Goal: Information Seeking & Learning: Learn about a topic

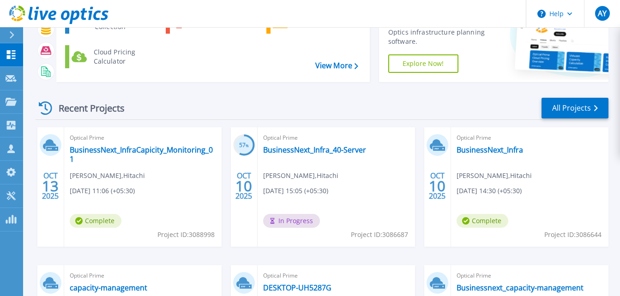
scroll to position [50, 0]
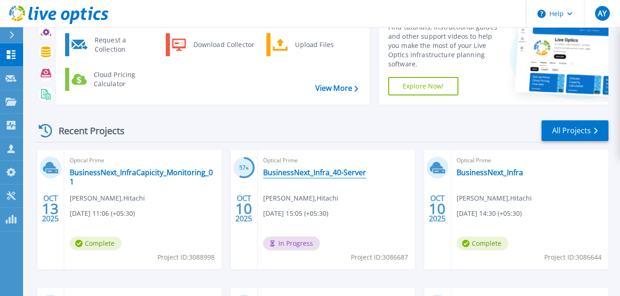
click at [320, 172] on link "BusinessNext_Infra_40-Server" at bounding box center [314, 172] width 103 height 9
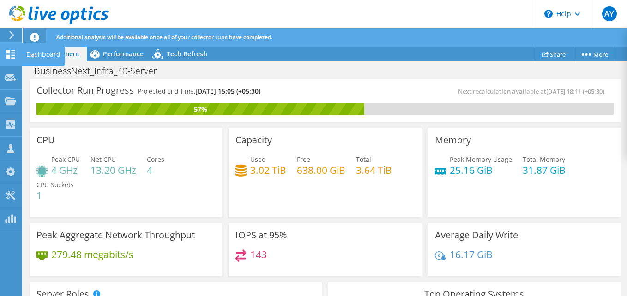
click at [58, 55] on div "Dashboard" at bounding box center [43, 54] width 43 height 23
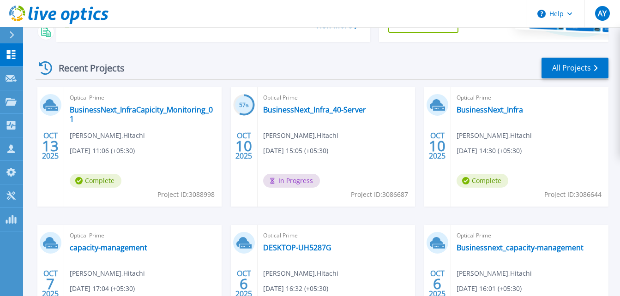
scroll to position [114, 0]
click at [498, 111] on link "BusinessNext_Infra" at bounding box center [490, 109] width 66 height 9
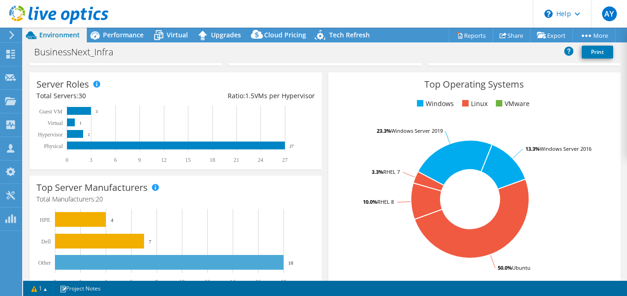
scroll to position [260, 0]
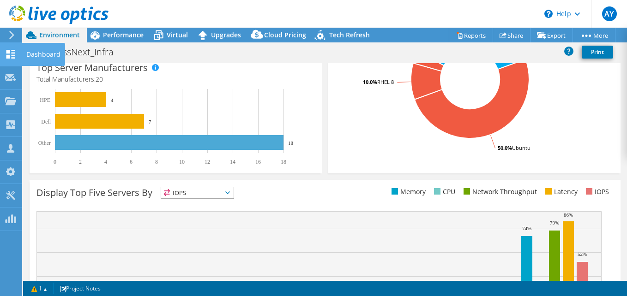
click at [34, 58] on div "Dashboard" at bounding box center [43, 54] width 43 height 23
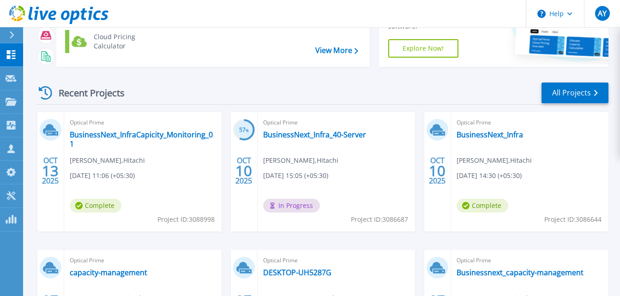
scroll to position [127, 0]
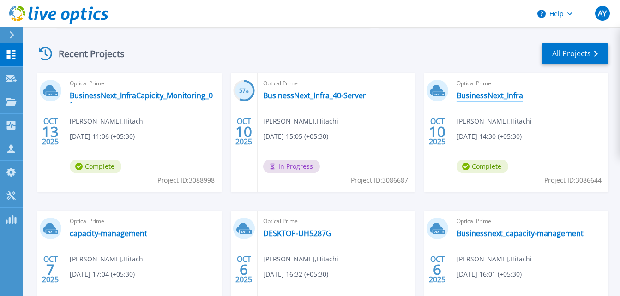
click at [492, 96] on link "BusinessNext_Infra" at bounding box center [490, 95] width 66 height 9
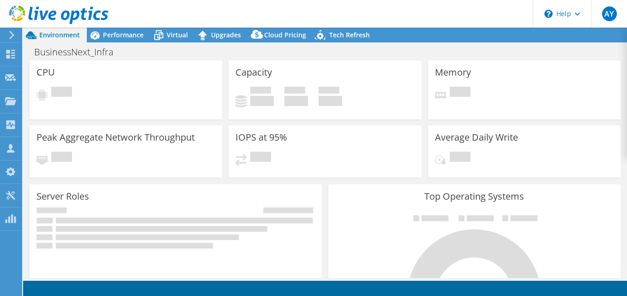
scroll to position [27, 0]
select select "USD"
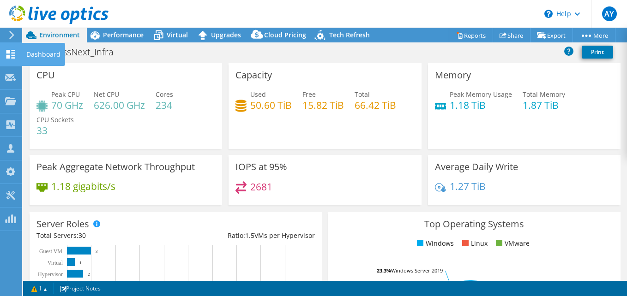
click at [30, 55] on div "Dashboard" at bounding box center [43, 54] width 43 height 23
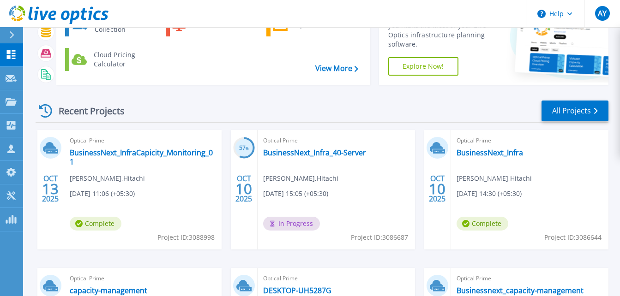
scroll to position [71, 0]
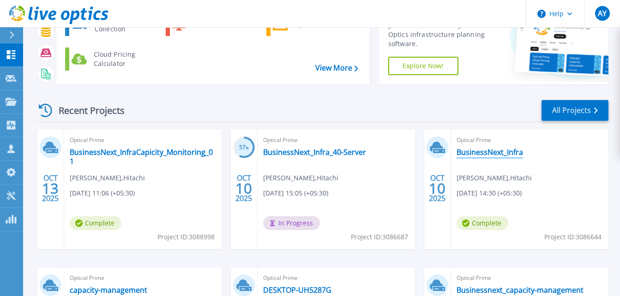
click at [502, 157] on link "BusinessNext_Infra" at bounding box center [490, 152] width 66 height 9
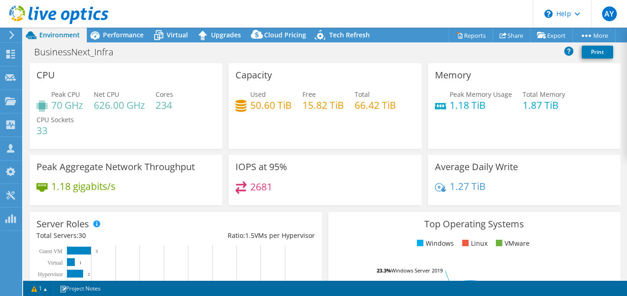
click at [239, 175] on div "IOPS at 95% 2681" at bounding box center [325, 180] width 193 height 50
click at [37, 59] on div "Dashboard" at bounding box center [43, 54] width 43 height 23
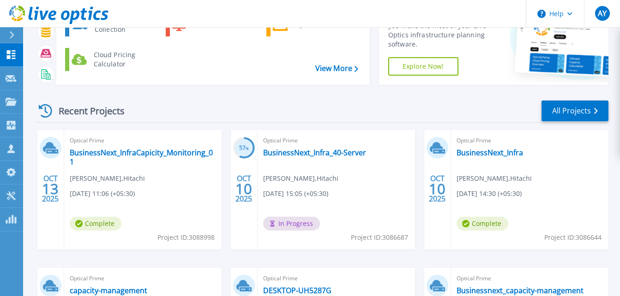
scroll to position [70, 0]
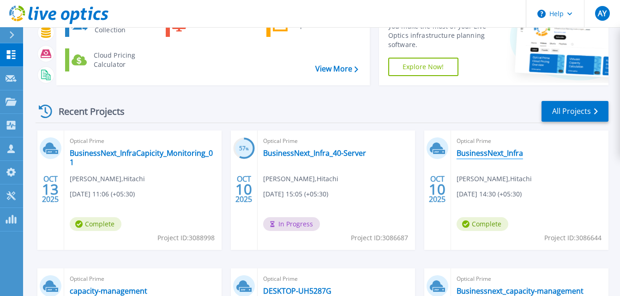
click at [486, 154] on link "BusinessNext_Infra" at bounding box center [490, 153] width 66 height 9
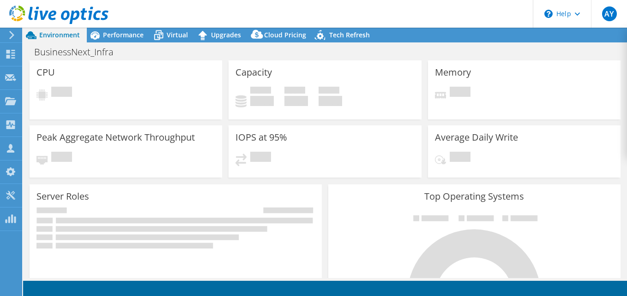
select select "USD"
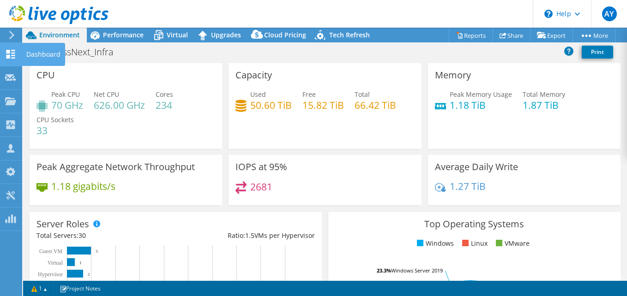
click at [37, 50] on div "Dashboard" at bounding box center [43, 54] width 43 height 23
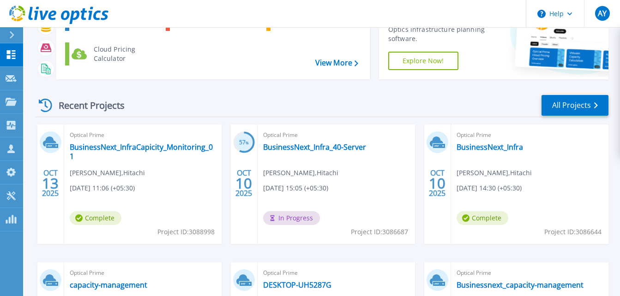
scroll to position [77, 0]
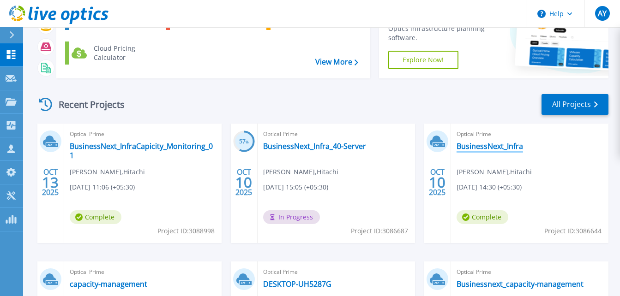
click at [512, 147] on link "BusinessNext_Infra" at bounding box center [490, 146] width 66 height 9
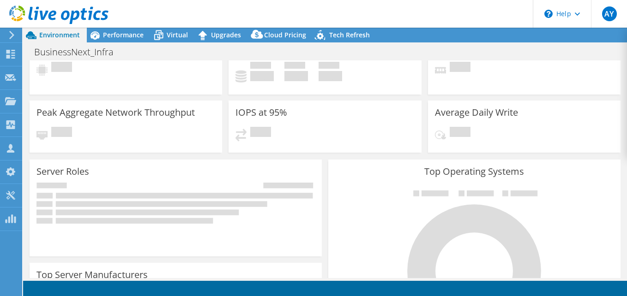
scroll to position [26, 0]
select select "USD"
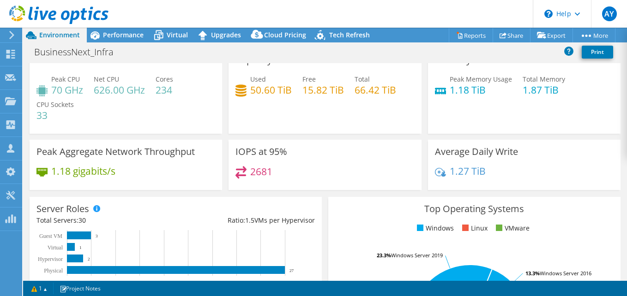
scroll to position [0, 0]
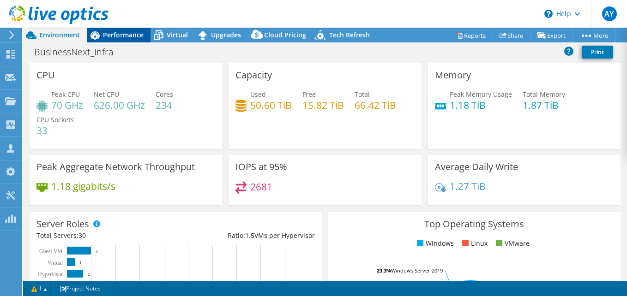
click at [131, 35] on span "Performance" at bounding box center [123, 34] width 41 height 9
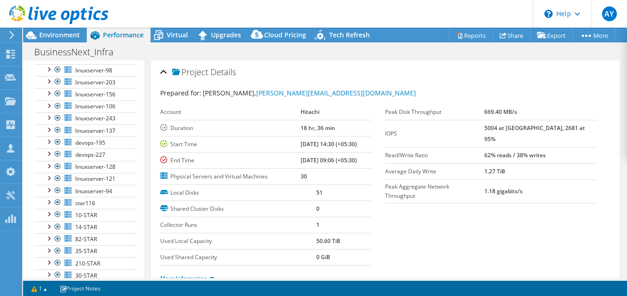
scroll to position [58, 0]
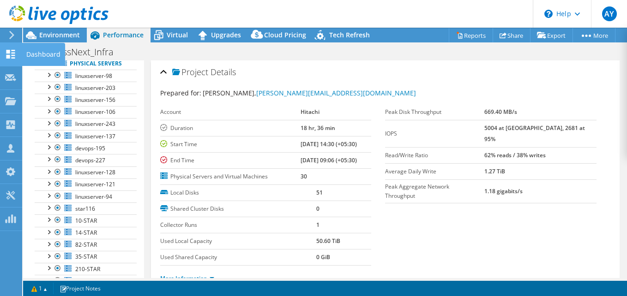
click at [38, 53] on div "Dashboard" at bounding box center [43, 54] width 43 height 23
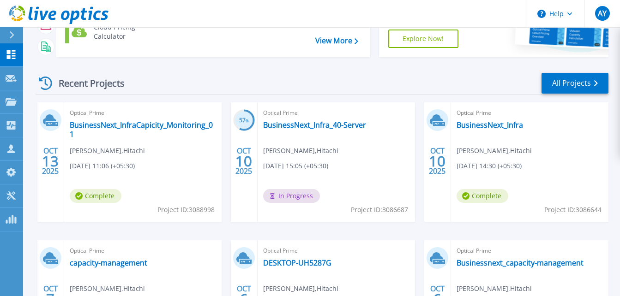
scroll to position [98, 0]
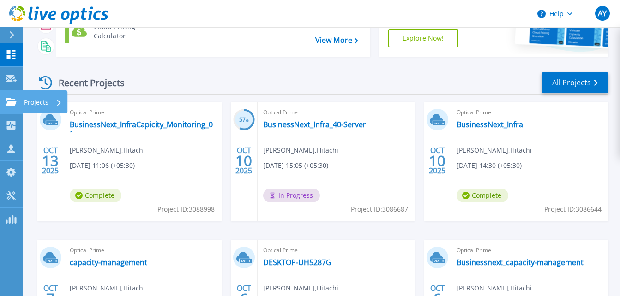
click at [27, 103] on p "Projects" at bounding box center [36, 103] width 24 height 24
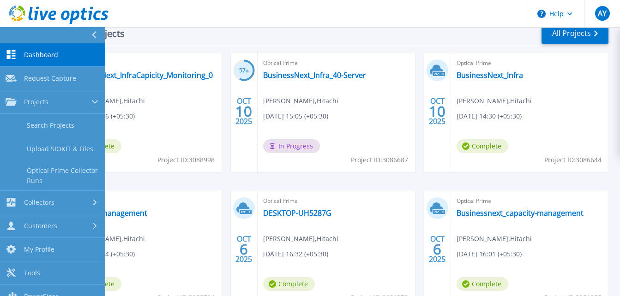
scroll to position [148, 0]
click at [585, 32] on link "All Projects" at bounding box center [575, 33] width 67 height 21
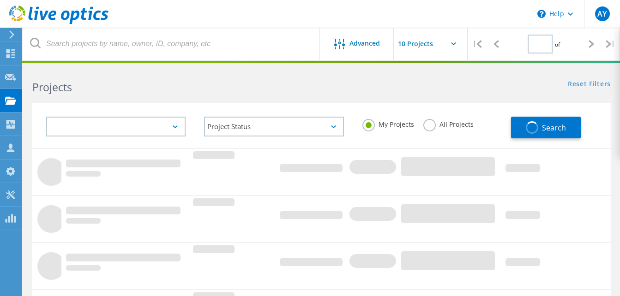
type input "1"
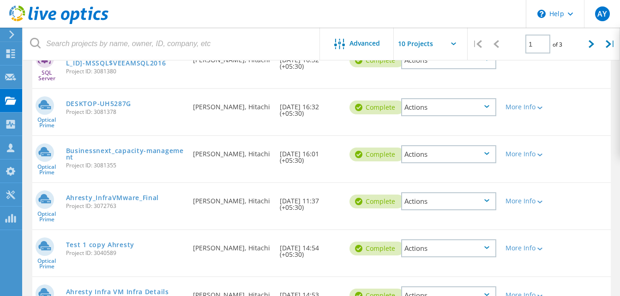
scroll to position [336, 0]
drag, startPoint x: 65, startPoint y: 195, endPoint x: 93, endPoint y: 199, distance: 28.0
click at [93, 199] on div "Ahresty_InfraVMware_Final Project ID: 3072763" at bounding box center [124, 200] width 127 height 35
copy link "Ahresty"
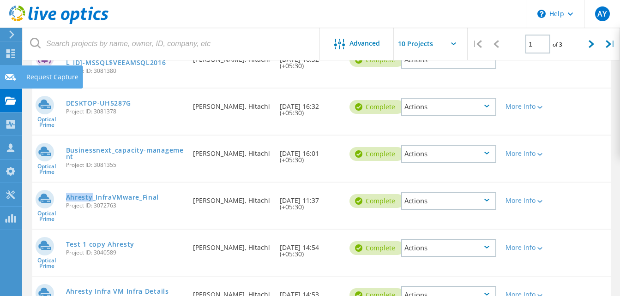
scroll to position [246, 0]
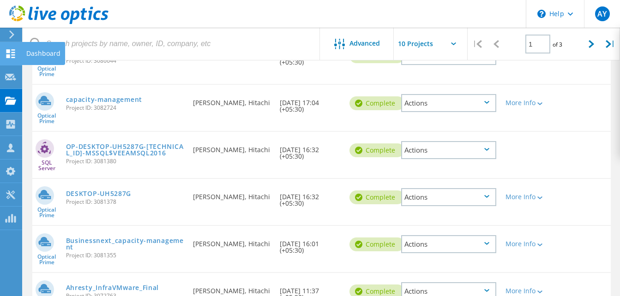
click at [12, 51] on icon at bounding box center [10, 53] width 11 height 9
